Goal: Task Accomplishment & Management: Use online tool/utility

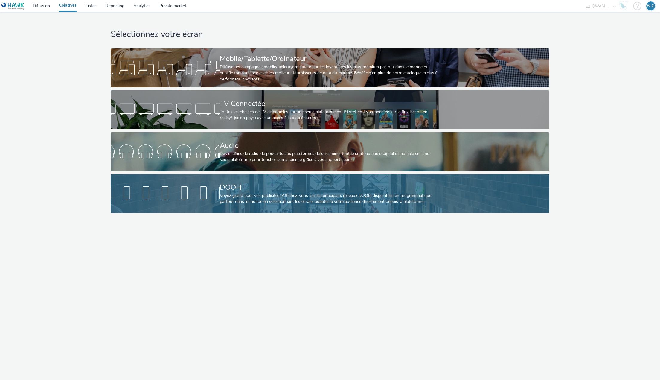
click at [257, 188] on div "DOOH" at bounding box center [329, 187] width 218 height 10
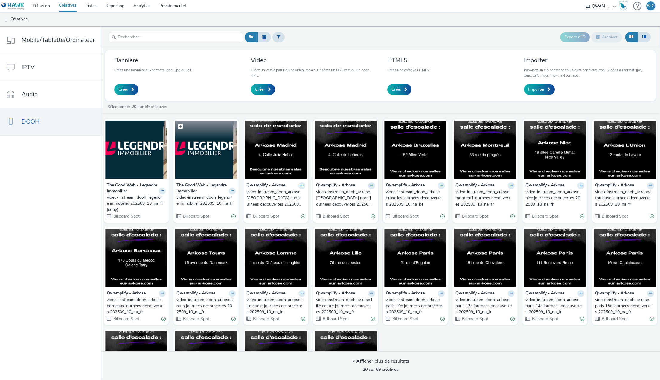
click at [196, 160] on img at bounding box center [206, 150] width 62 height 58
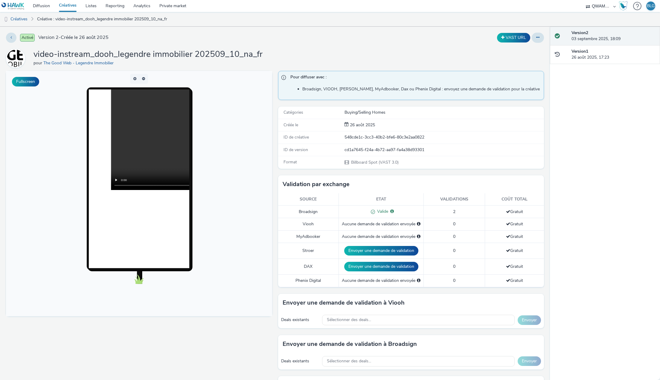
click at [453, 211] on span "2" at bounding box center [454, 212] width 2 height 6
click at [390, 212] on icon at bounding box center [392, 211] width 4 height 4
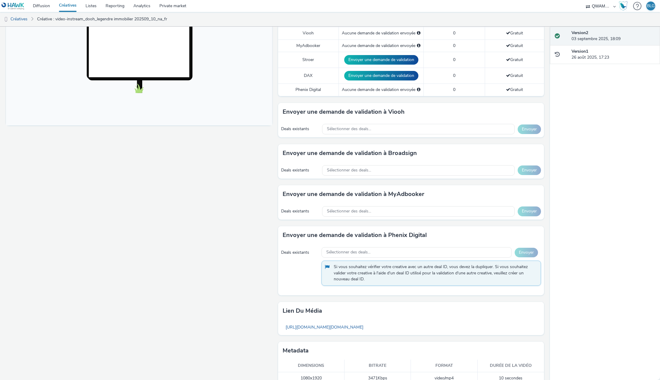
scroll to position [202, 0]
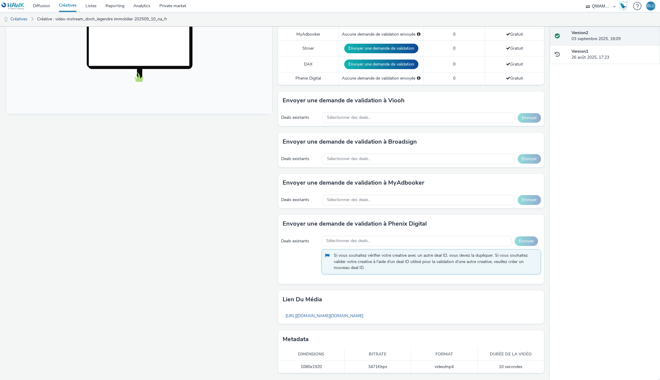
drag, startPoint x: 349, startPoint y: 255, endPoint x: 346, endPoint y: 261, distance: 6.3
drag, startPoint x: 346, startPoint y: 261, endPoint x: 250, endPoint y: 278, distance: 97.4
click at [250, 278] on div "Fullscreen" at bounding box center [140, 124] width 269 height 511
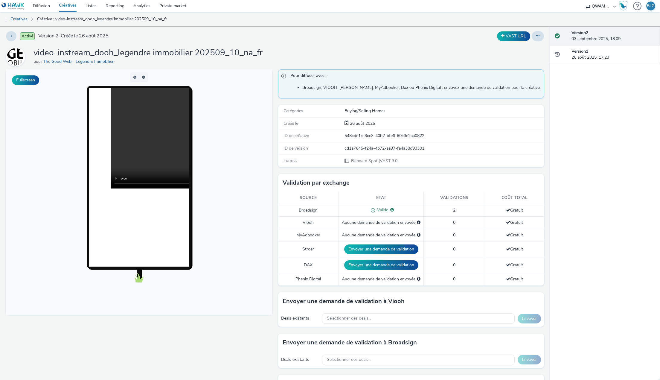
scroll to position [0, 0]
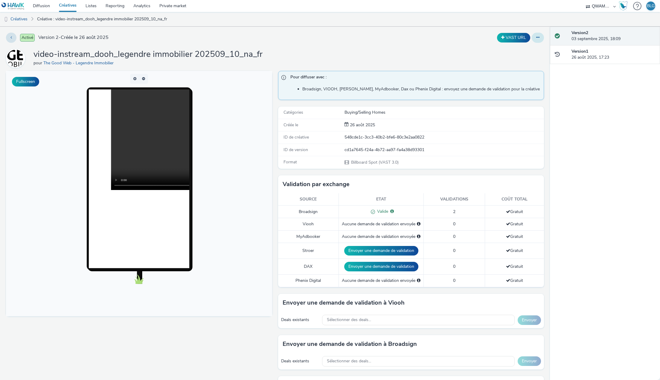
click at [535, 38] on button at bounding box center [538, 38] width 12 height 10
click at [399, 73] on div "Pour diffuser avec : Broadsign, VIOOH, Stroer, MyAdbooker, Dax ou Phenix Digita…" at bounding box center [411, 85] width 266 height 29
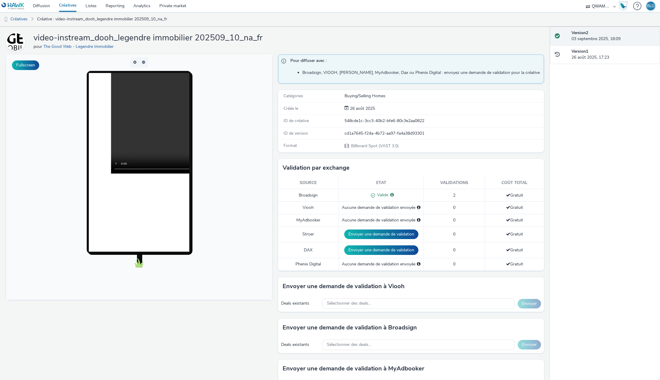
scroll to position [60, 0]
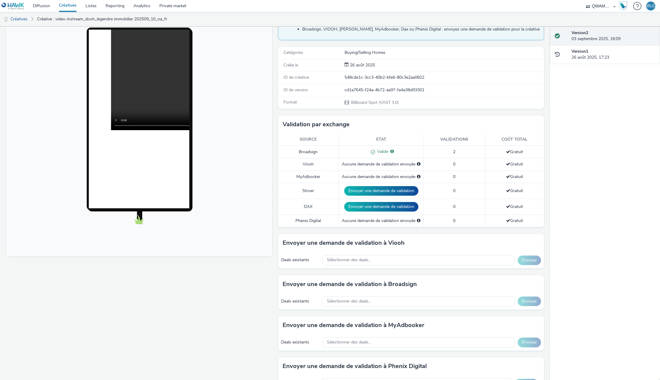
click at [453, 152] on td "2" at bounding box center [454, 152] width 61 height 13
drag, startPoint x: 451, startPoint y: 152, endPoint x: 455, endPoint y: 153, distance: 4.1
click at [455, 153] on td "2" at bounding box center [454, 152] width 61 height 13
click at [265, 289] on div "Fullscreen" at bounding box center [140, 266] width 269 height 511
drag, startPoint x: 453, startPoint y: 150, endPoint x: 442, endPoint y: 153, distance: 11.7
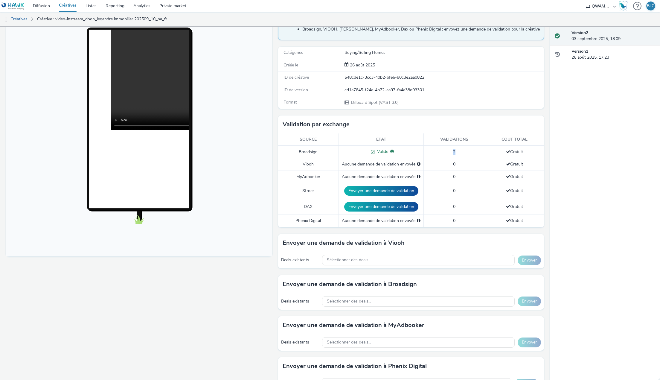
click at [442, 153] on td "2" at bounding box center [454, 152] width 61 height 13
drag, startPoint x: 449, startPoint y: 151, endPoint x: 459, endPoint y: 153, distance: 9.9
click at [459, 153] on td "2" at bounding box center [454, 152] width 61 height 13
click at [396, 300] on div "Sélectionner des deals..." at bounding box center [418, 301] width 193 height 10
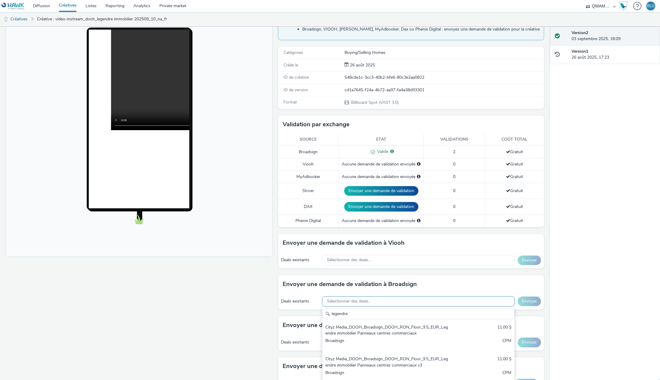
scroll to position [90, 0]
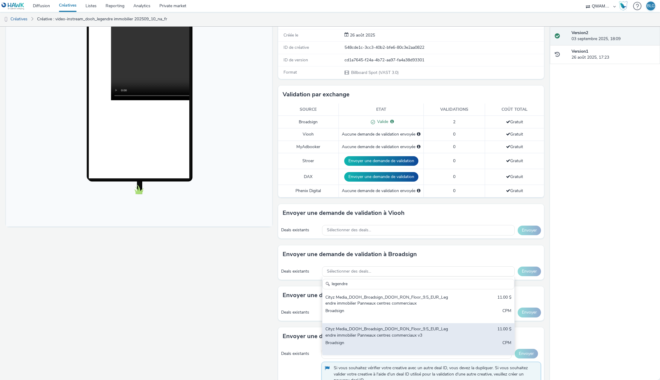
type input "legendre"
click at [406, 332] on div "Cityz Media_DOOH_Broadsign_DOOH_RON_Floor_9.5_EUR_Legendre immobilier Panneaux …" at bounding box center [386, 332] width 123 height 12
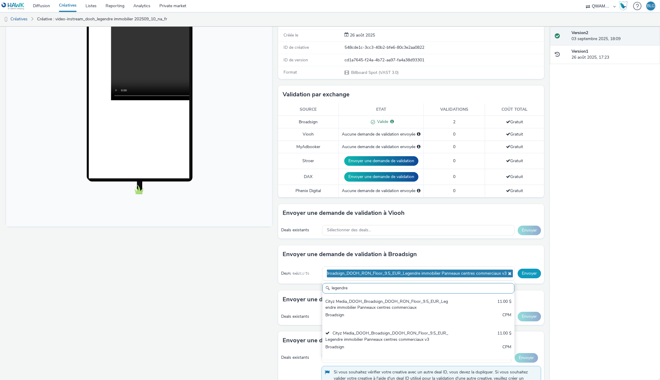
click at [524, 272] on button "Envoyer" at bounding box center [529, 274] width 23 height 10
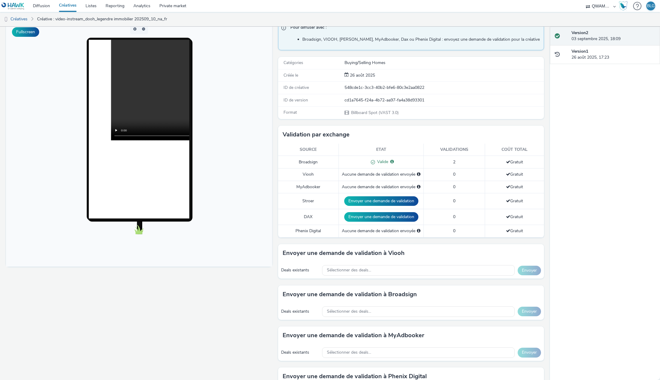
scroll to position [60, 0]
